Goal: Task Accomplishment & Management: Complete application form

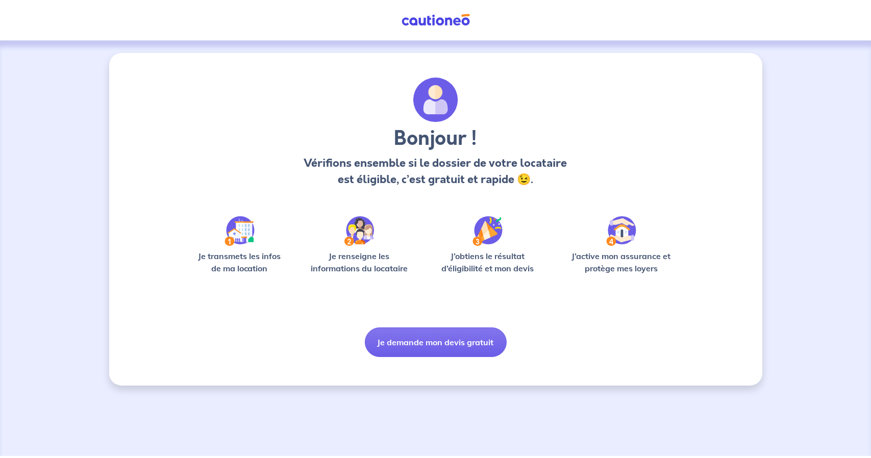
click at [443, 159] on p "Vérifions ensemble si le dossier de votre locataire est éligible, c’est gratuit…" at bounding box center [435, 171] width 269 height 33
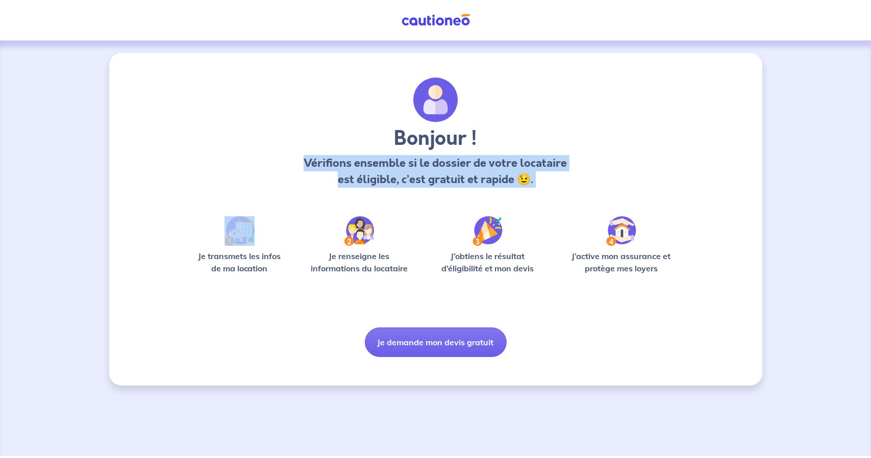
click at [443, 159] on p "Vérifions ensemble si le dossier de votre locataire est éligible, c’est gratuit…" at bounding box center [435, 171] width 269 height 33
click at [443, 176] on p "Vérifions ensemble si le dossier de votre locataire est éligible, c’est gratuit…" at bounding box center [435, 171] width 269 height 33
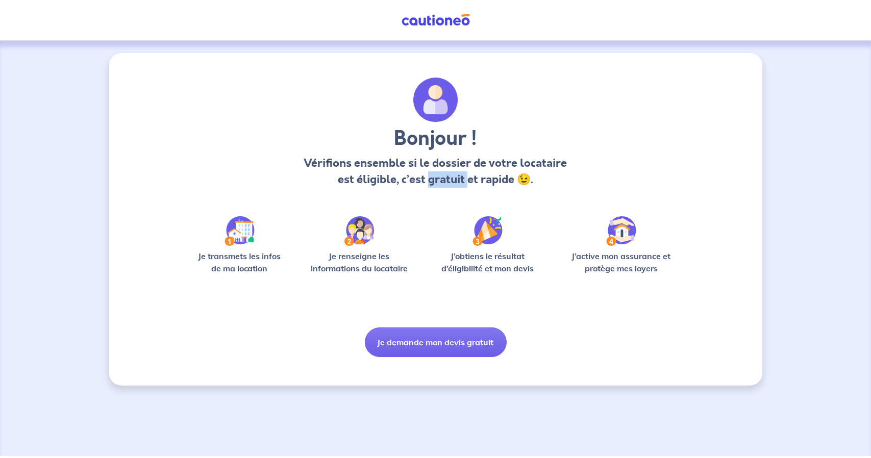
click at [443, 176] on p "Vérifions ensemble si le dossier de votre locataire est éligible, c’est gratuit…" at bounding box center [435, 171] width 269 height 33
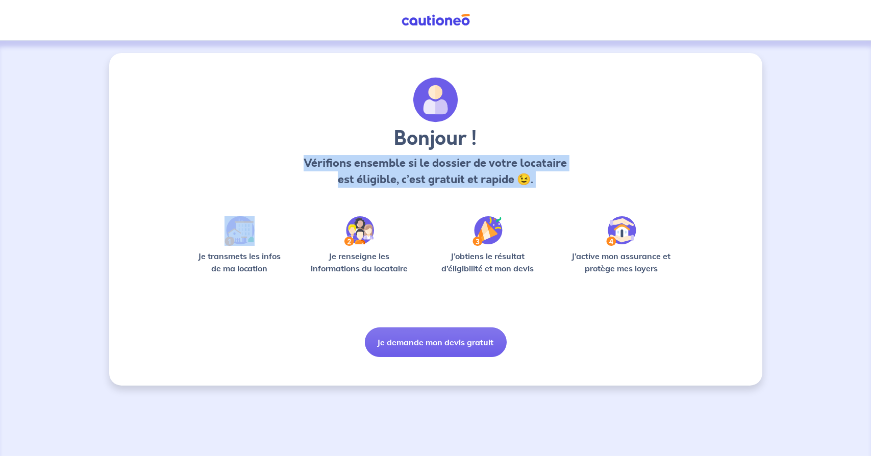
click at [443, 176] on p "Vérifions ensemble si le dossier de votre locataire est éligible, c’est gratuit…" at bounding box center [435, 171] width 269 height 33
click at [476, 172] on p "Vérifions ensemble si le dossier de votre locataire est éligible, c’est gratuit…" at bounding box center [435, 171] width 269 height 33
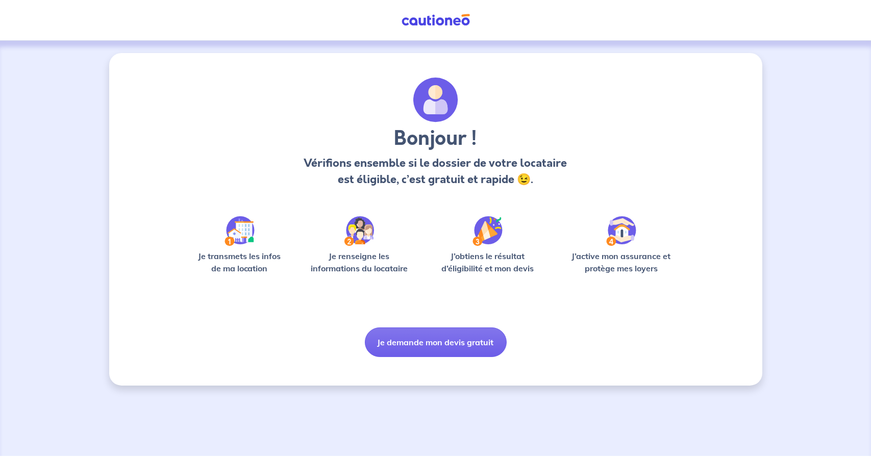
click at [390, 264] on p "Je renseigne les informations du locataire" at bounding box center [360, 262] width 110 height 25
click at [545, 267] on div "Je transmets les infos de ma location Je renseigne les informations du locatair…" at bounding box center [436, 249] width 490 height 66
click at [521, 261] on p "J’obtiens le résultat d’éligibilité et mon devis" at bounding box center [487, 262] width 115 height 25
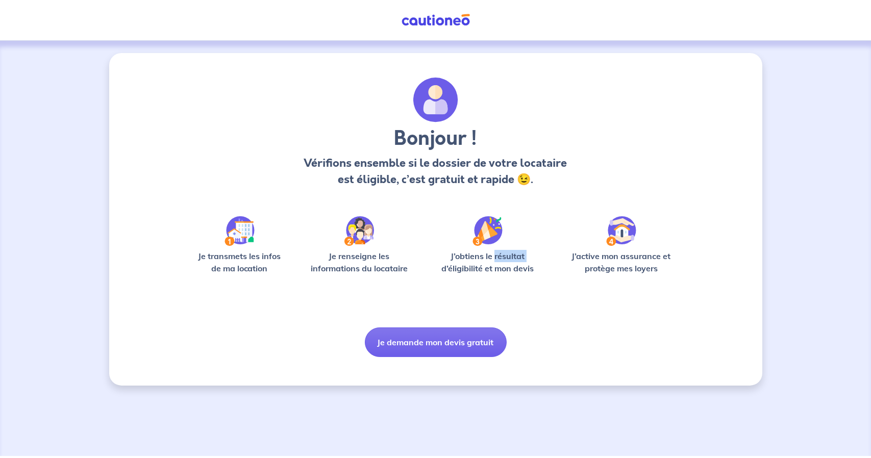
click at [521, 261] on p "J’obtiens le résultat d’éligibilité et mon devis" at bounding box center [487, 262] width 115 height 25
click at [523, 272] on p "J’obtiens le résultat d’éligibilité et mon devis" at bounding box center [487, 262] width 115 height 25
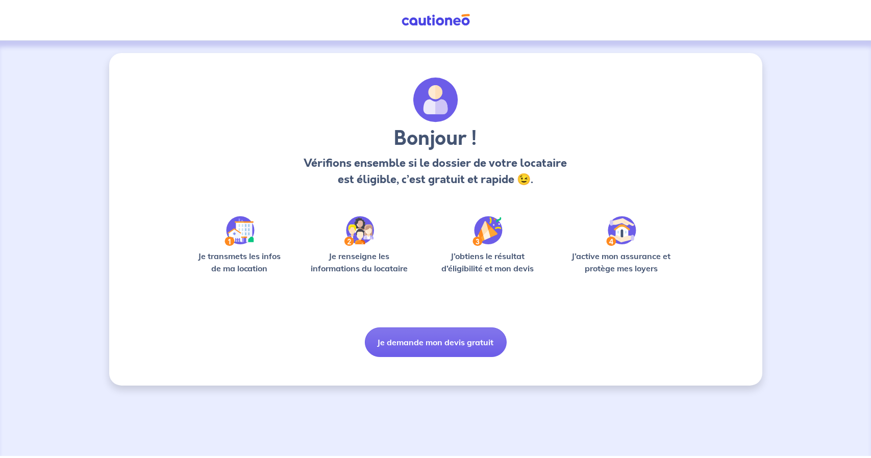
click at [649, 270] on p "J’active mon assurance et protège mes loyers" at bounding box center [621, 262] width 119 height 25
click at [646, 255] on p "J’active mon assurance et protège mes loyers" at bounding box center [621, 262] width 119 height 25
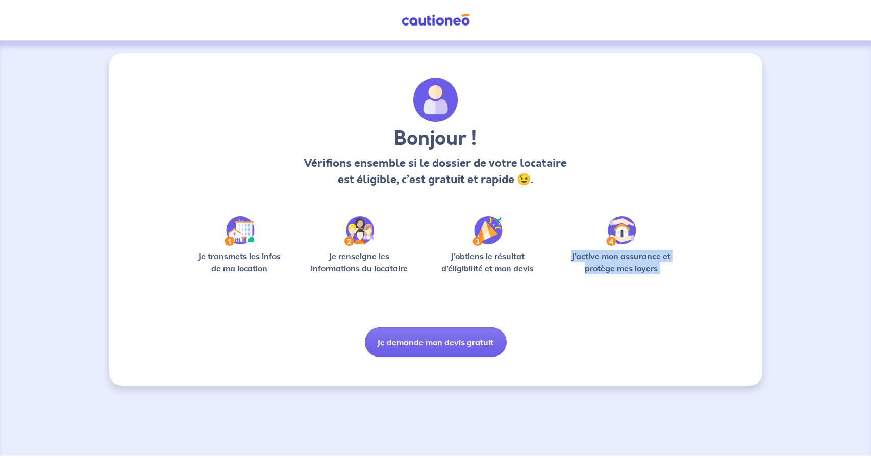
click at [646, 255] on p "J’active mon assurance et protège mes loyers" at bounding box center [621, 262] width 119 height 25
click at [635, 275] on div "J’active mon assurance et protège mes loyers" at bounding box center [621, 266] width 119 height 33
click at [355, 160] on p "Vérifions ensemble si le dossier de votre locataire est éligible, c’est gratuit…" at bounding box center [435, 171] width 269 height 33
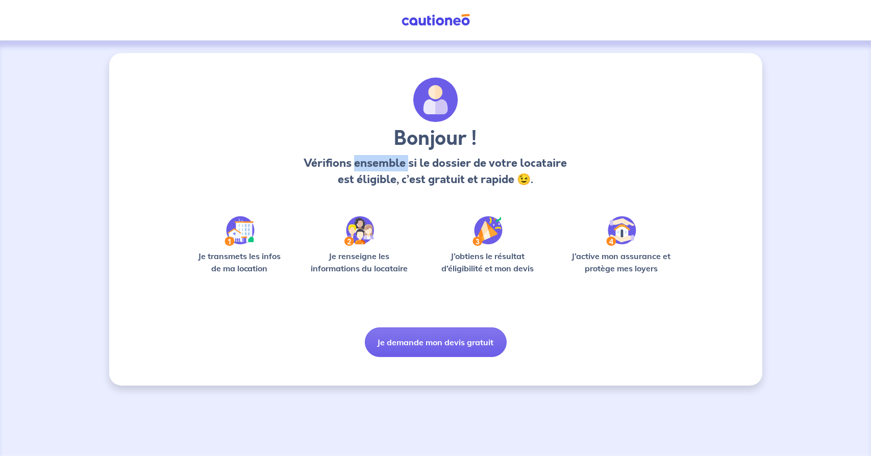
click at [355, 160] on p "Vérifions ensemble si le dossier de votre locataire est éligible, c’est gratuit…" at bounding box center [435, 171] width 269 height 33
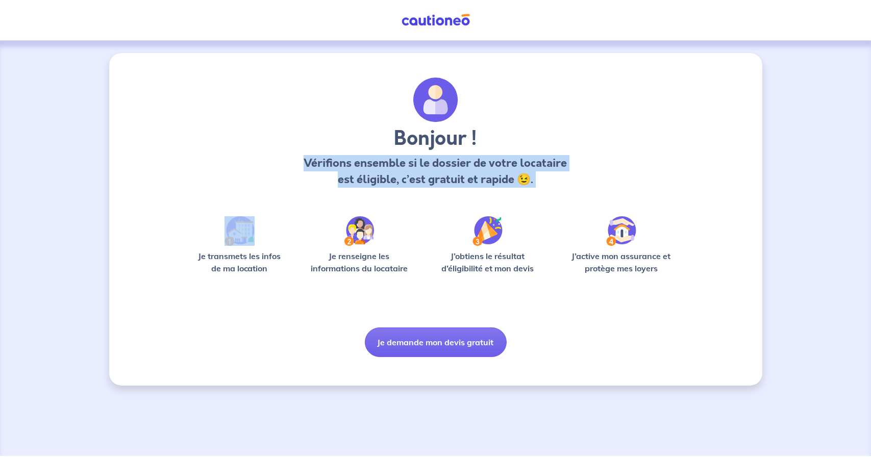
click at [355, 160] on p "Vérifions ensemble si le dossier de votre locataire est éligible, c’est gratuit…" at bounding box center [435, 171] width 269 height 33
click at [421, 162] on p "Vérifions ensemble si le dossier de votre locataire est éligible, c’est gratuit…" at bounding box center [435, 171] width 269 height 33
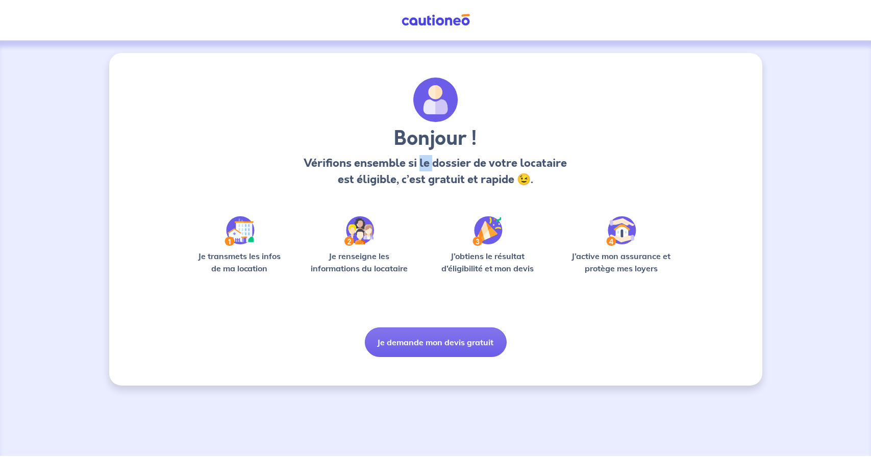
click at [421, 162] on p "Vérifions ensemble si le dossier de votre locataire est éligible, c’est gratuit…" at bounding box center [435, 171] width 269 height 33
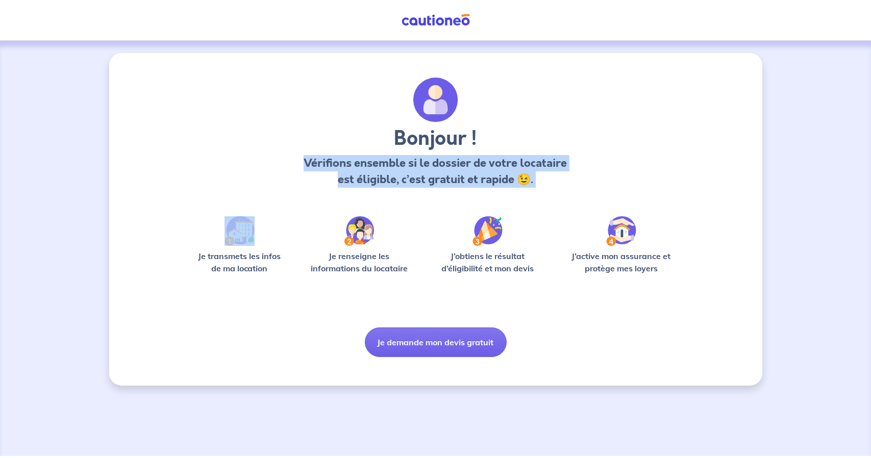
click at [421, 162] on p "Vérifions ensemble si le dossier de votre locataire est éligible, c’est gratuit…" at bounding box center [435, 171] width 269 height 33
